Goal: Task Accomplishment & Management: Use online tool/utility

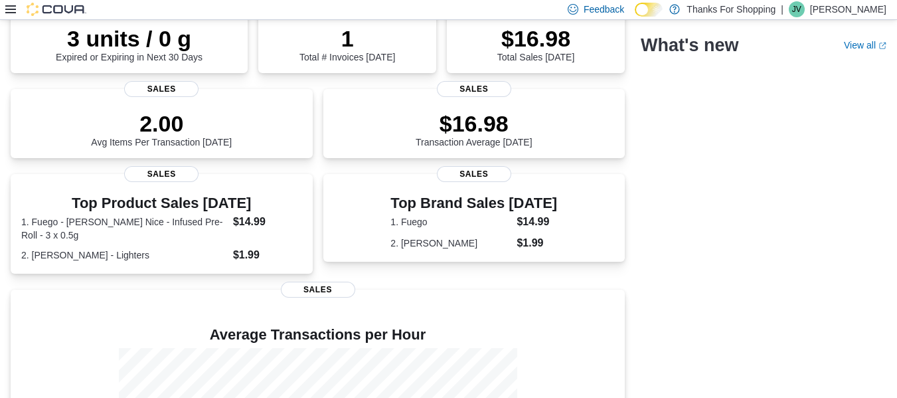
scroll to position [133, 0]
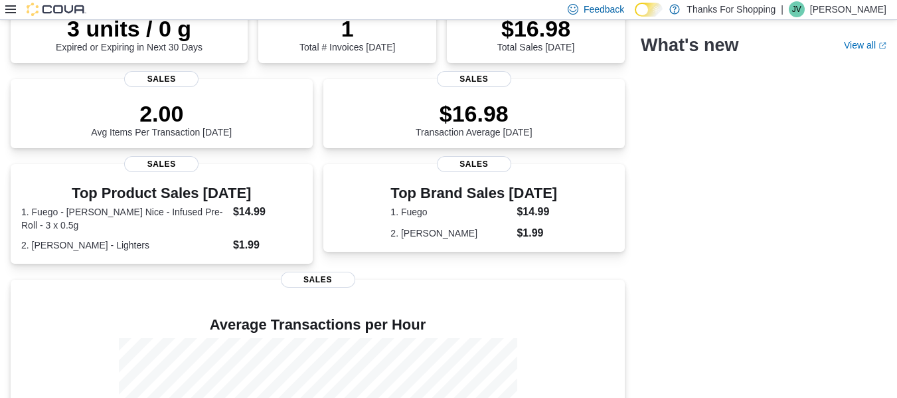
click at [9, 9] on icon at bounding box center [10, 9] width 11 height 11
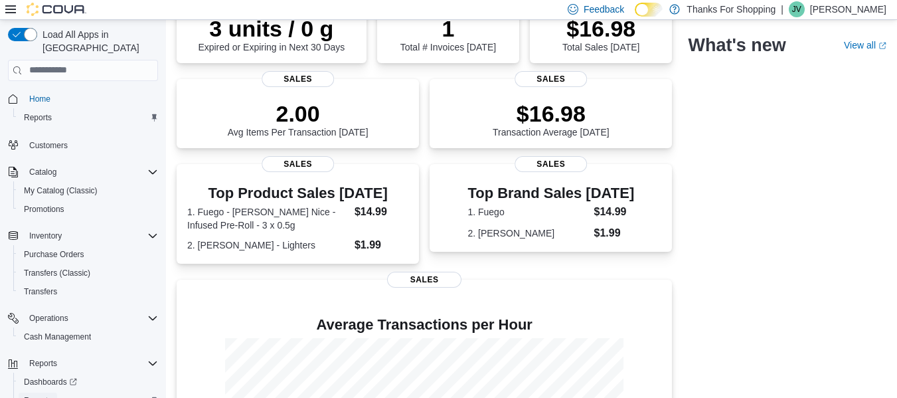
click at [36, 395] on span "Reports" at bounding box center [38, 400] width 28 height 11
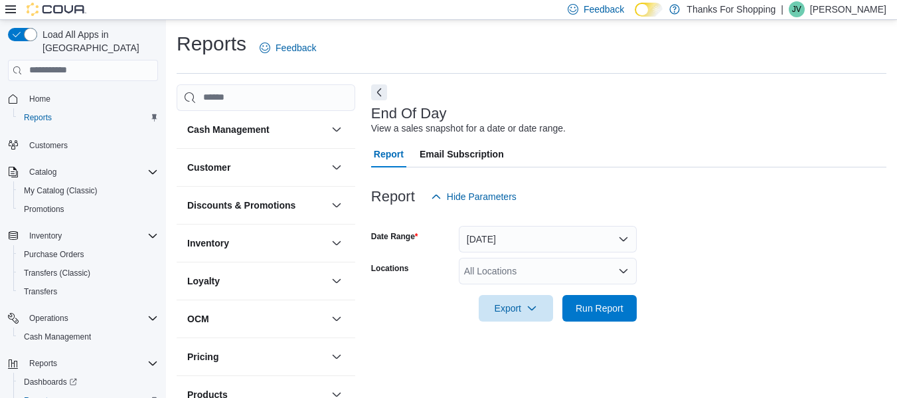
scroll to position [22, 0]
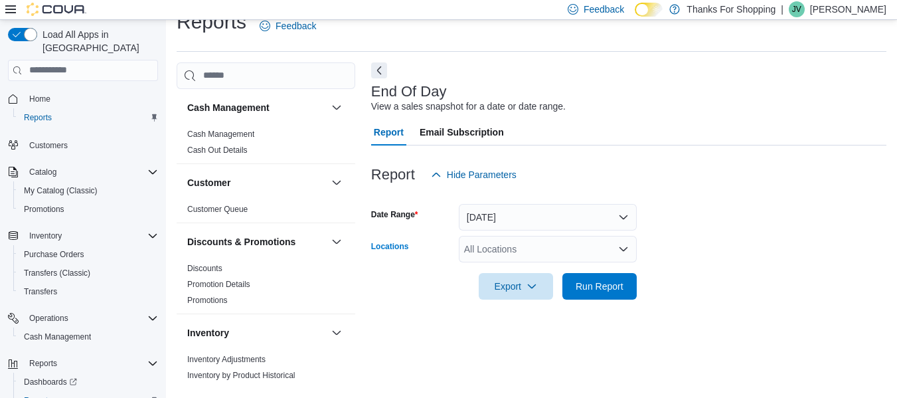
click at [501, 250] on div "All Locations" at bounding box center [548, 249] width 178 height 27
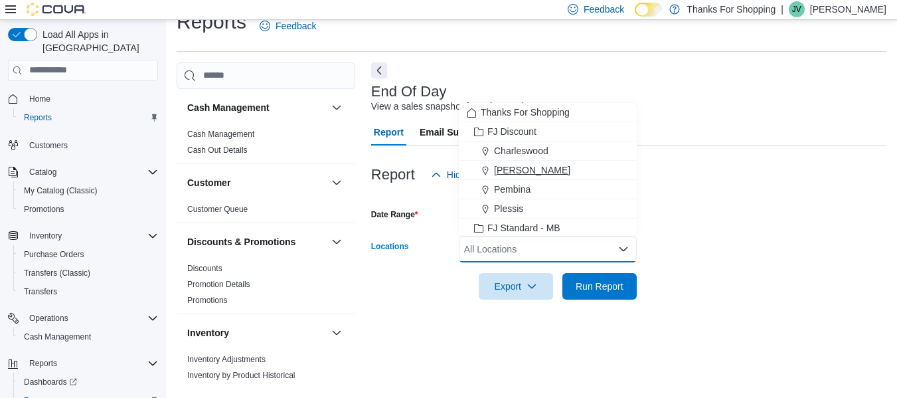
scroll to position [133, 0]
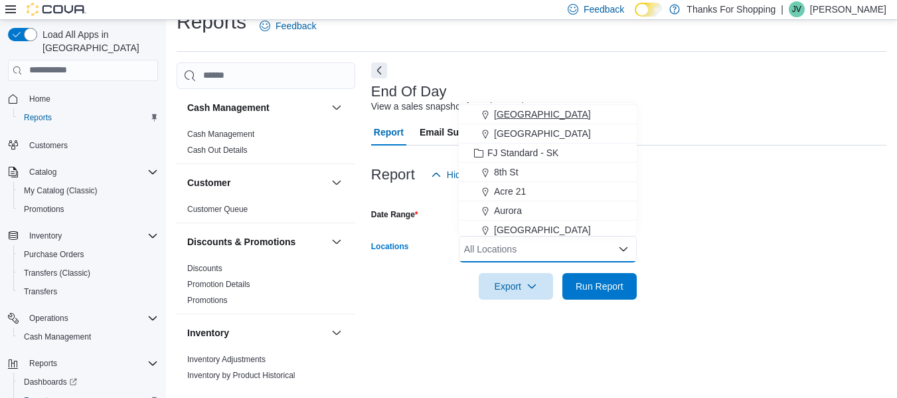
click at [516, 113] on span "[GEOGRAPHIC_DATA]" at bounding box center [542, 114] width 97 height 13
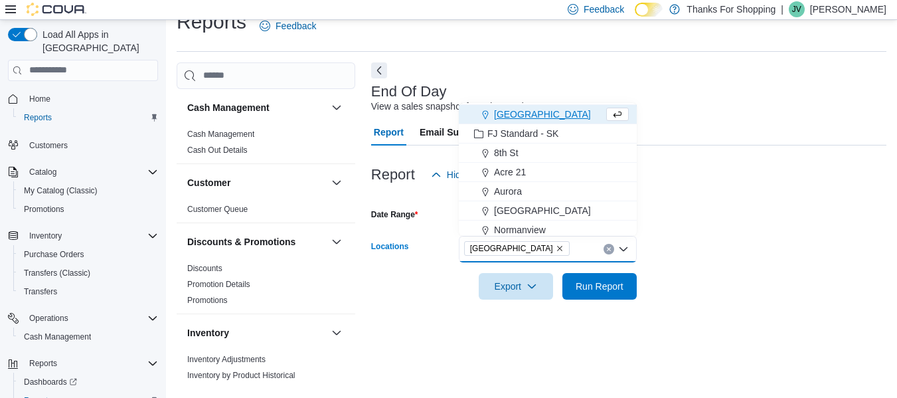
click at [723, 193] on div at bounding box center [628, 196] width 515 height 16
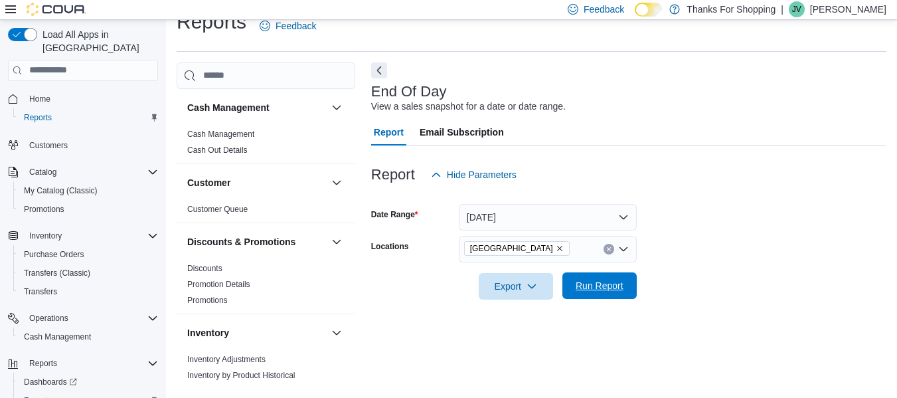
click at [620, 285] on span "Run Report" at bounding box center [600, 285] width 48 height 13
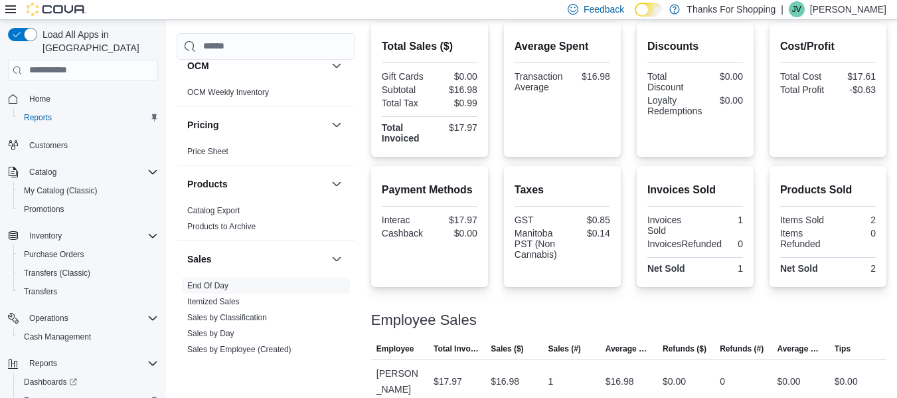
scroll to position [465, 0]
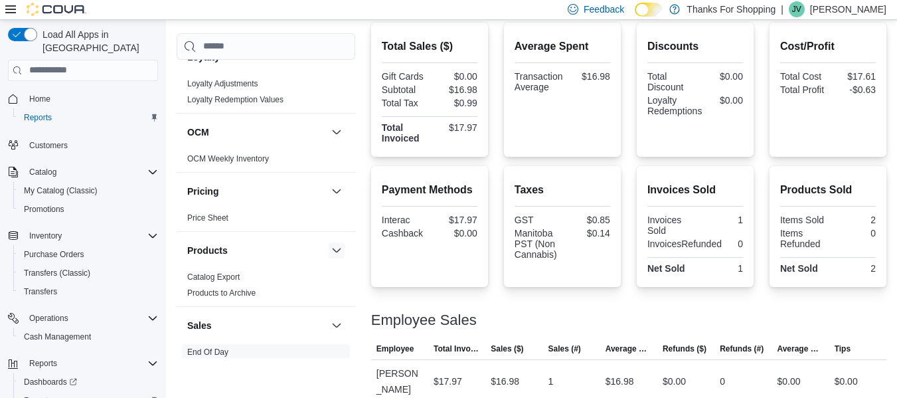
click at [331, 248] on button "button" at bounding box center [337, 250] width 16 height 16
click at [329, 244] on button "button" at bounding box center [337, 250] width 16 height 16
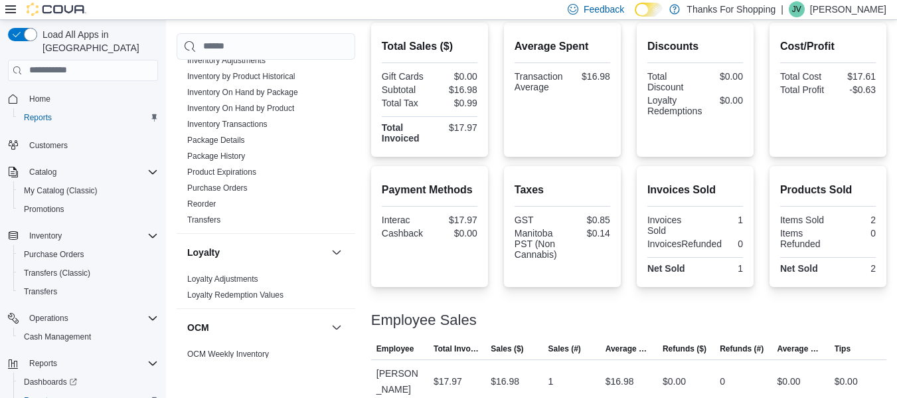
scroll to position [200, 0]
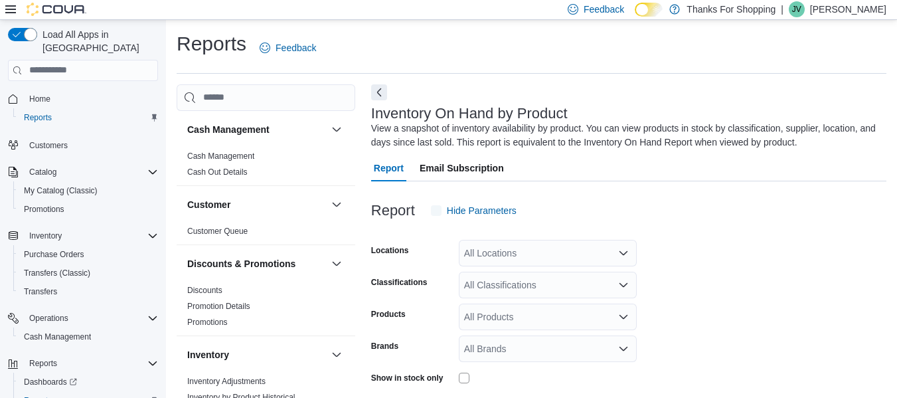
scroll to position [44, 0]
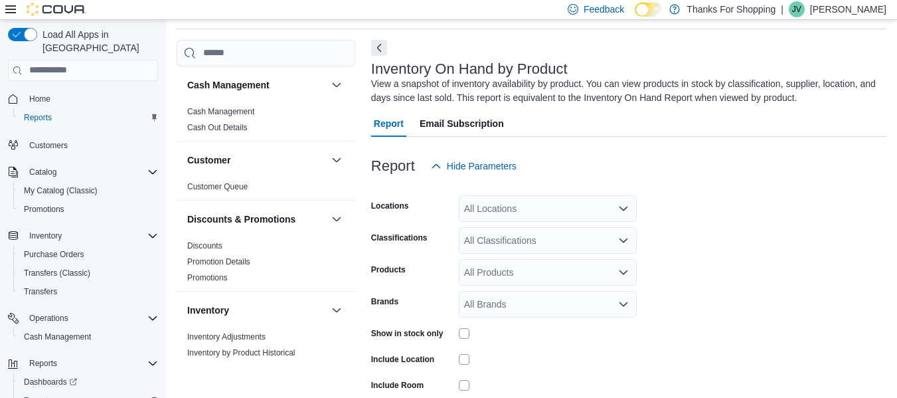
click at [515, 211] on div "All Locations" at bounding box center [548, 208] width 178 height 27
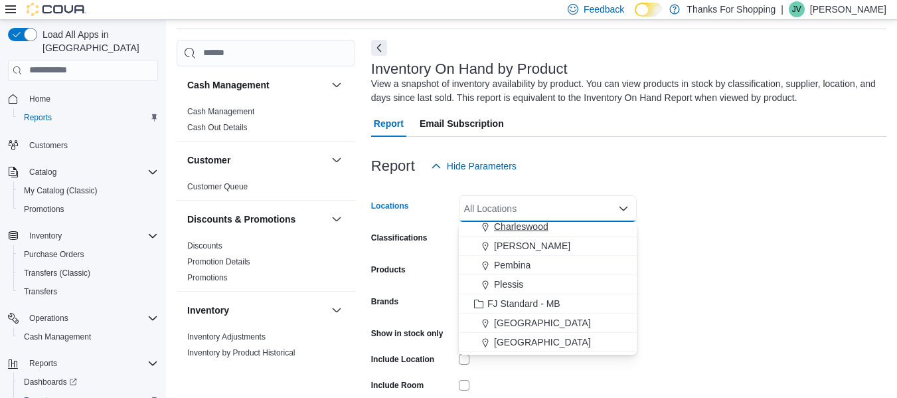
scroll to position [66, 0]
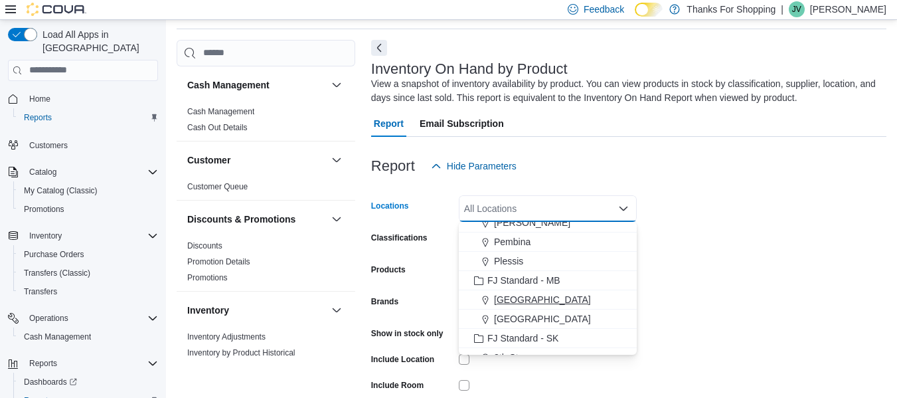
click at [517, 294] on span "[GEOGRAPHIC_DATA]" at bounding box center [542, 299] width 97 height 13
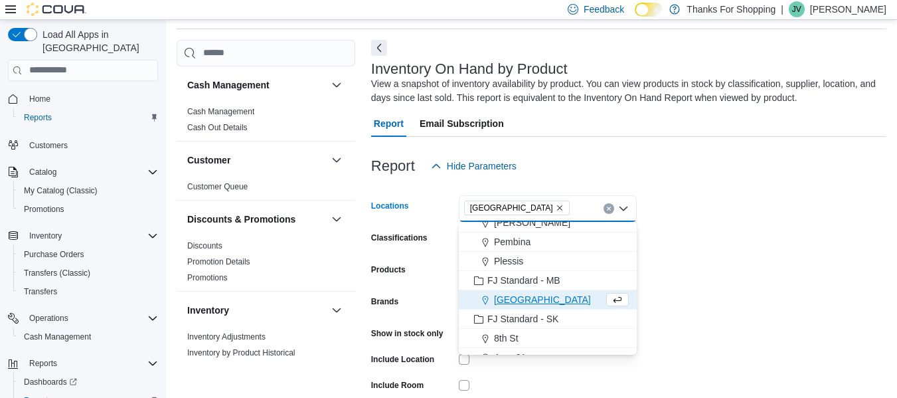
click at [800, 260] on form "Locations [GEOGRAPHIC_DATA] Combo box. Selected. [GEOGRAPHIC_DATA]. Press Backs…" at bounding box center [628, 318] width 515 height 279
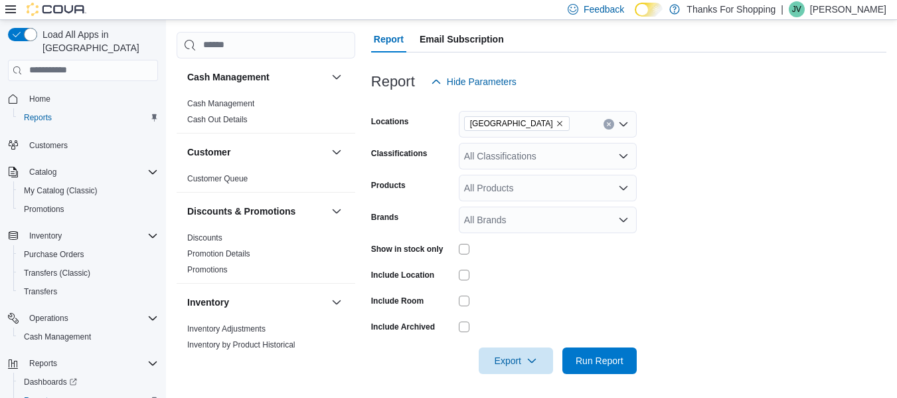
scroll to position [131, 0]
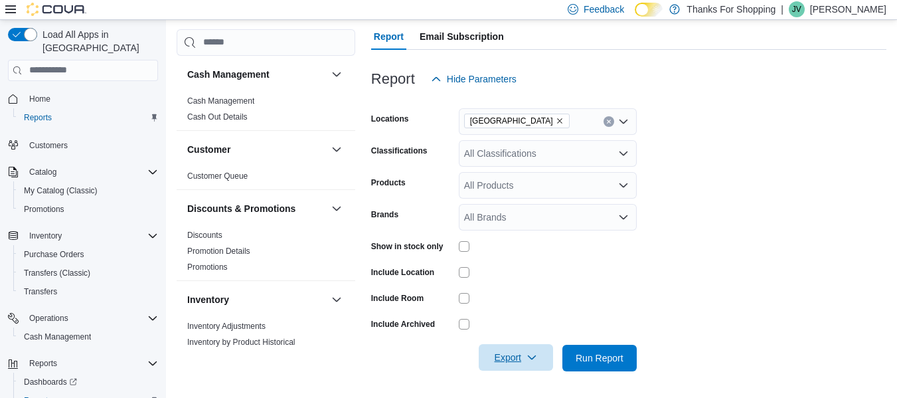
click at [537, 358] on icon "button" at bounding box center [532, 357] width 11 height 11
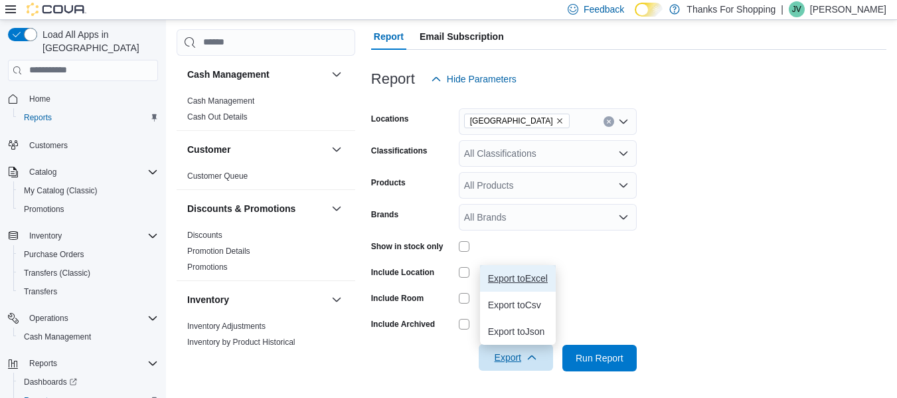
click at [534, 283] on span "Export to Excel" at bounding box center [518, 278] width 60 height 11
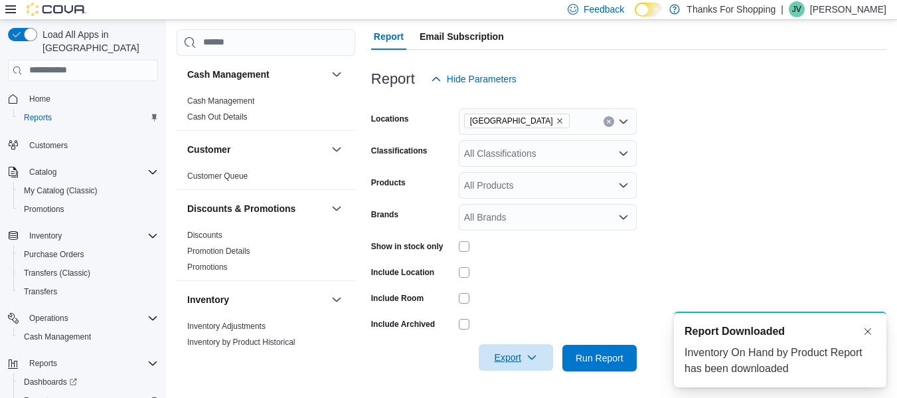
scroll to position [0, 0]
